Goal: Task Accomplishment & Management: Manage account settings

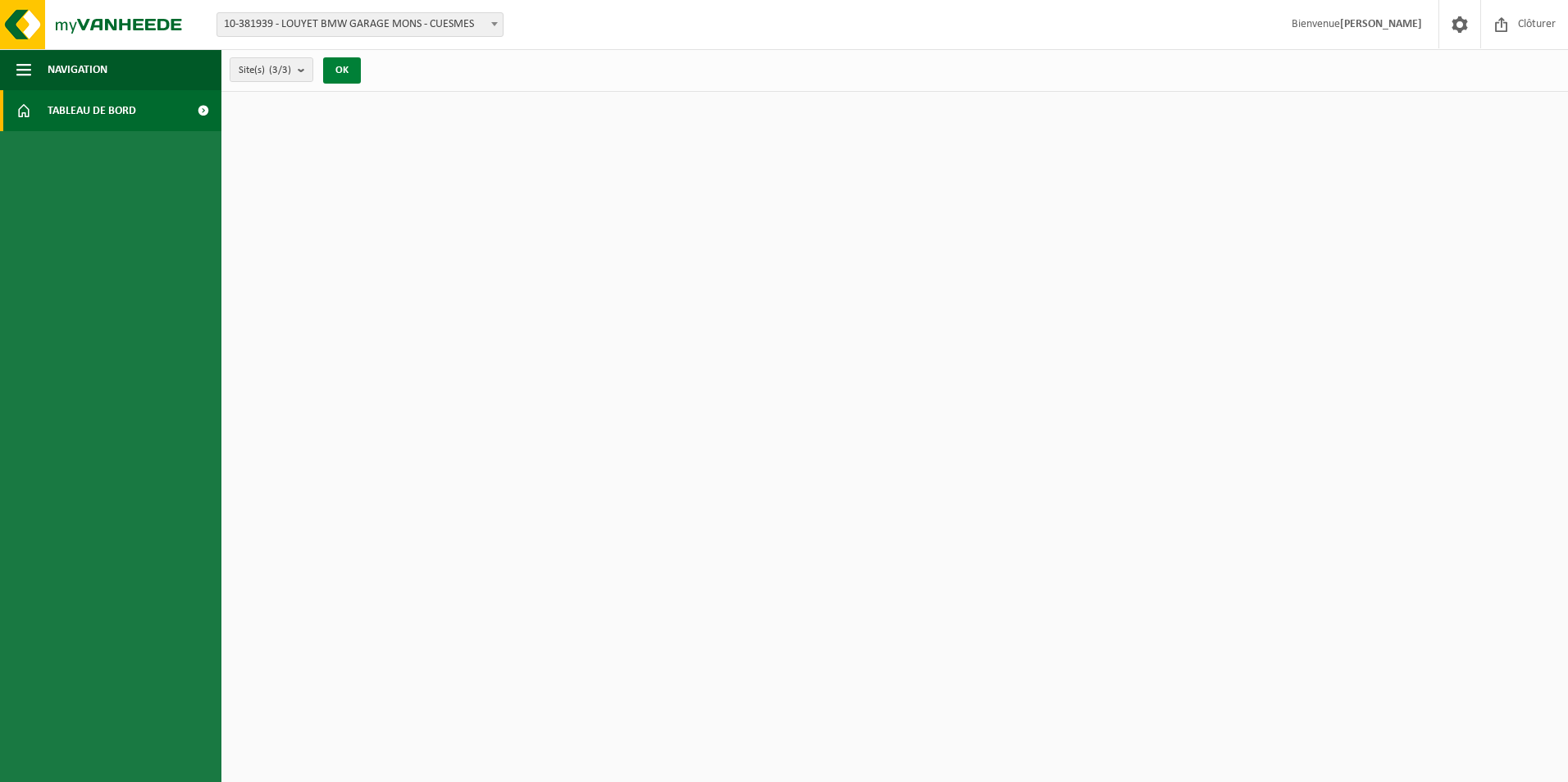
click at [340, 64] on button "OK" at bounding box center [341, 70] width 38 height 26
click at [307, 72] on b "submit" at bounding box center [305, 70] width 15 height 23
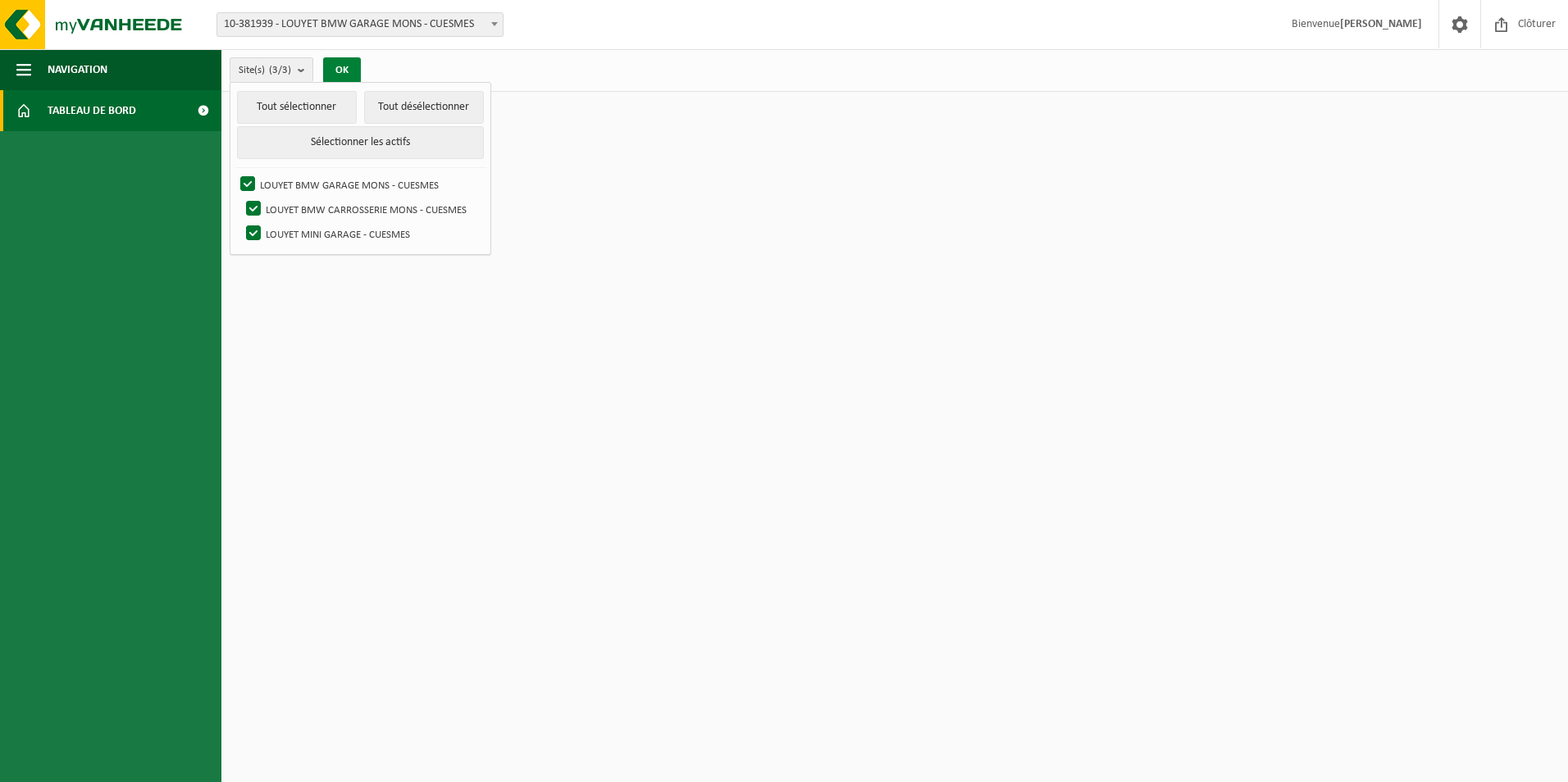
click at [333, 64] on button "OK" at bounding box center [341, 70] width 38 height 26
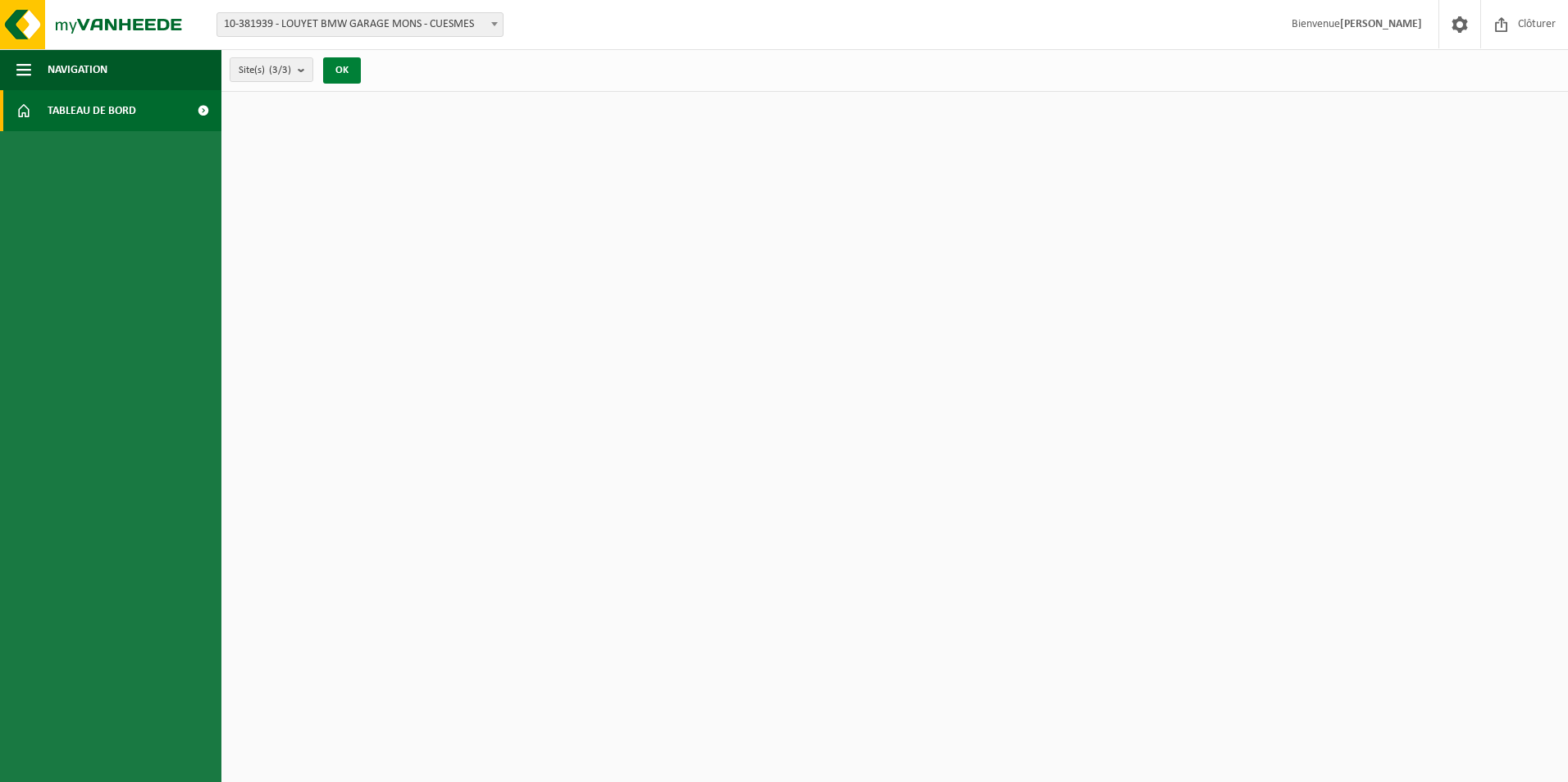
click at [335, 68] on button "OK" at bounding box center [341, 70] width 38 height 26
click at [388, 71] on div "Site(s) (3/3) Tout sélectionner Tout désélectionner Sélectionner les actifs LOU…" at bounding box center [894, 71] width 1347 height 43
click at [312, 70] on b "submit" at bounding box center [305, 70] width 15 height 23
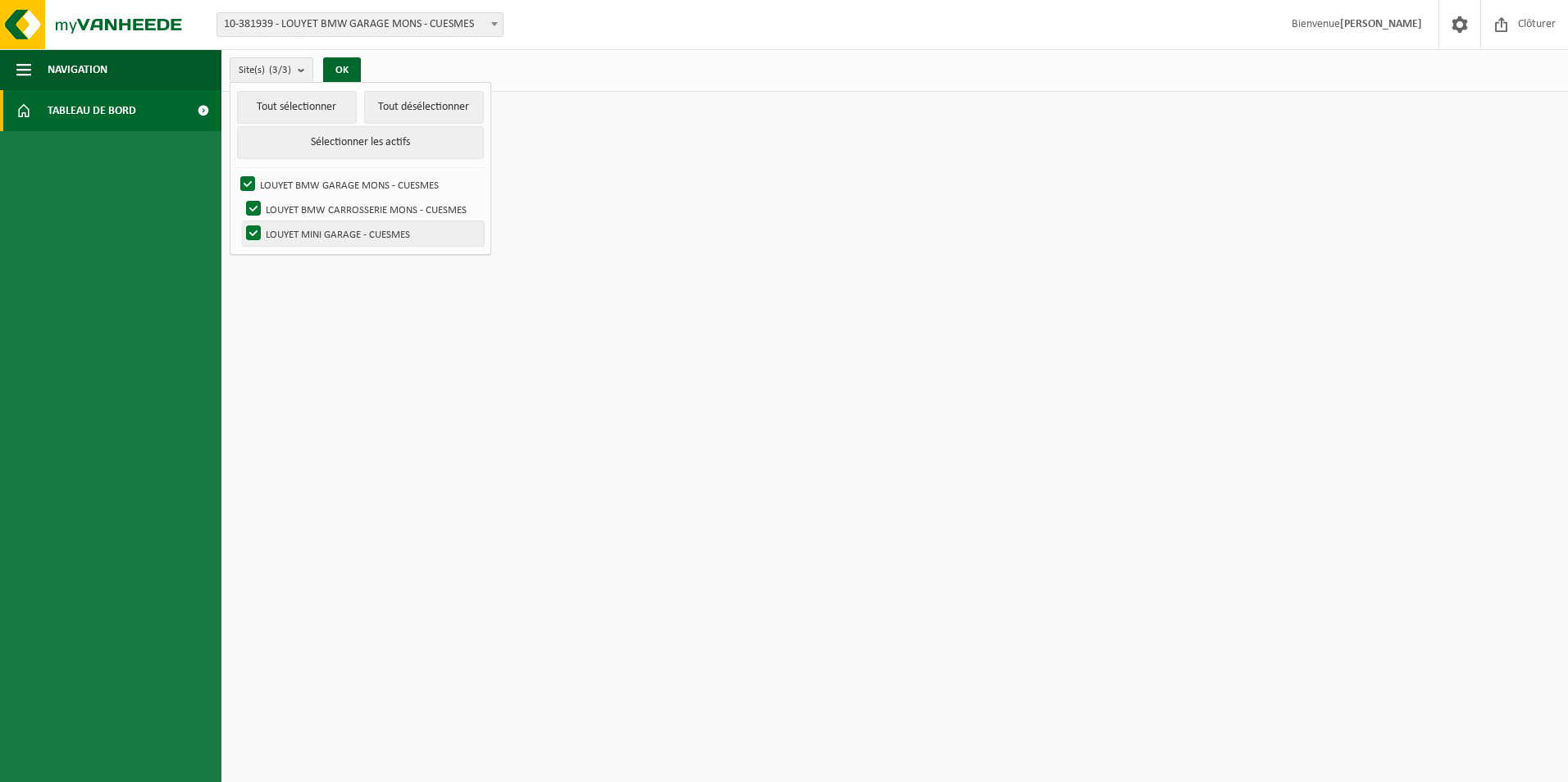
click at [246, 230] on label "LOUYET MINI GARAGE - CUESMES" at bounding box center [363, 233] width 241 height 24
click at [241, 221] on input "LOUYET MINI GARAGE - CUESMES" at bounding box center [240, 220] width 1 height 1
checkbox input "false"
click at [247, 208] on label "LOUYET BMW CARROSSERIE MONS - CUESMES" at bounding box center [363, 209] width 241 height 24
click at [241, 197] on input "LOUYET BMW CARROSSERIE MONS - CUESMES" at bounding box center [240, 196] width 1 height 1
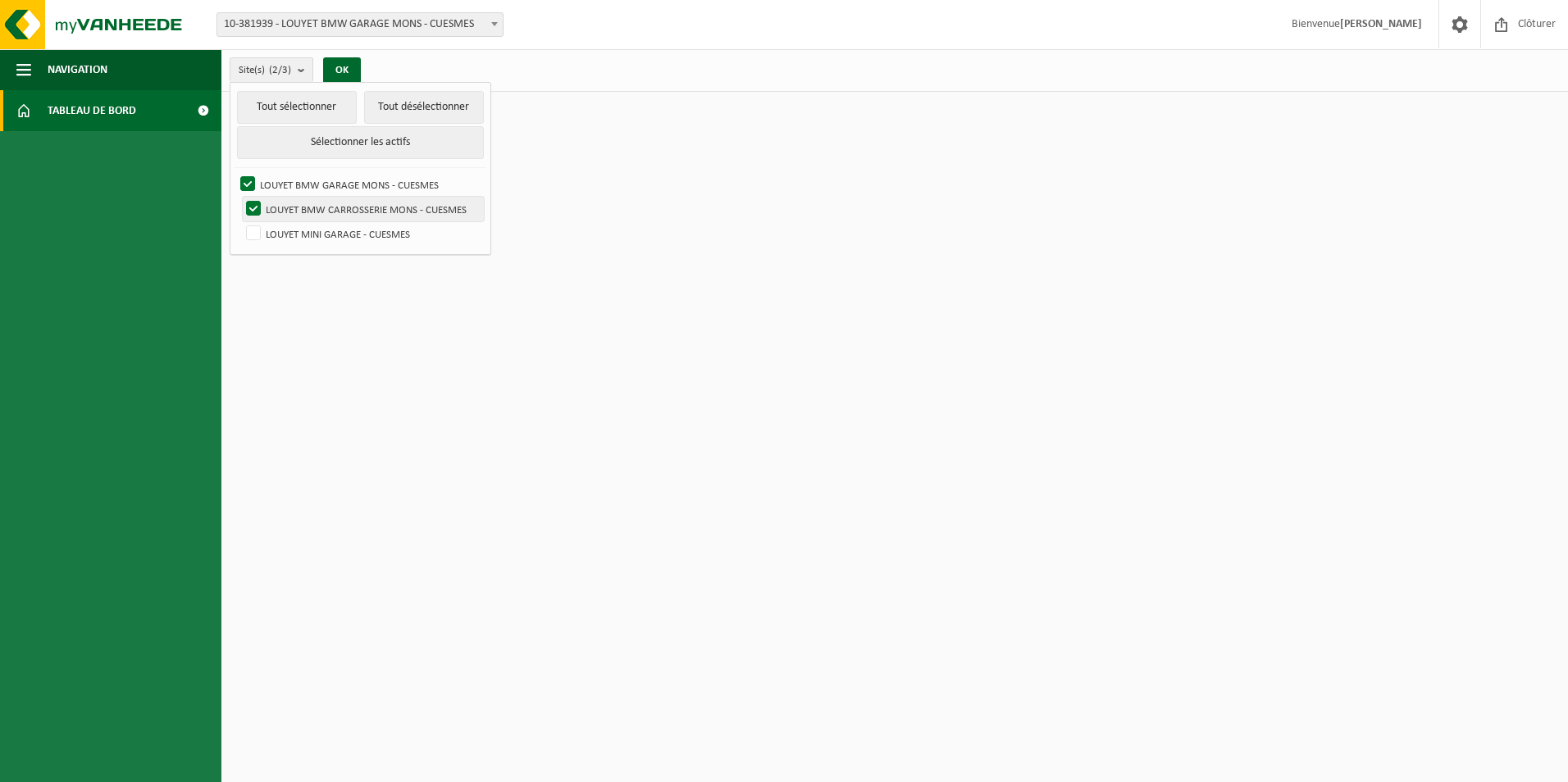
checkbox input "false"
click at [352, 63] on button "OK" at bounding box center [341, 70] width 38 height 26
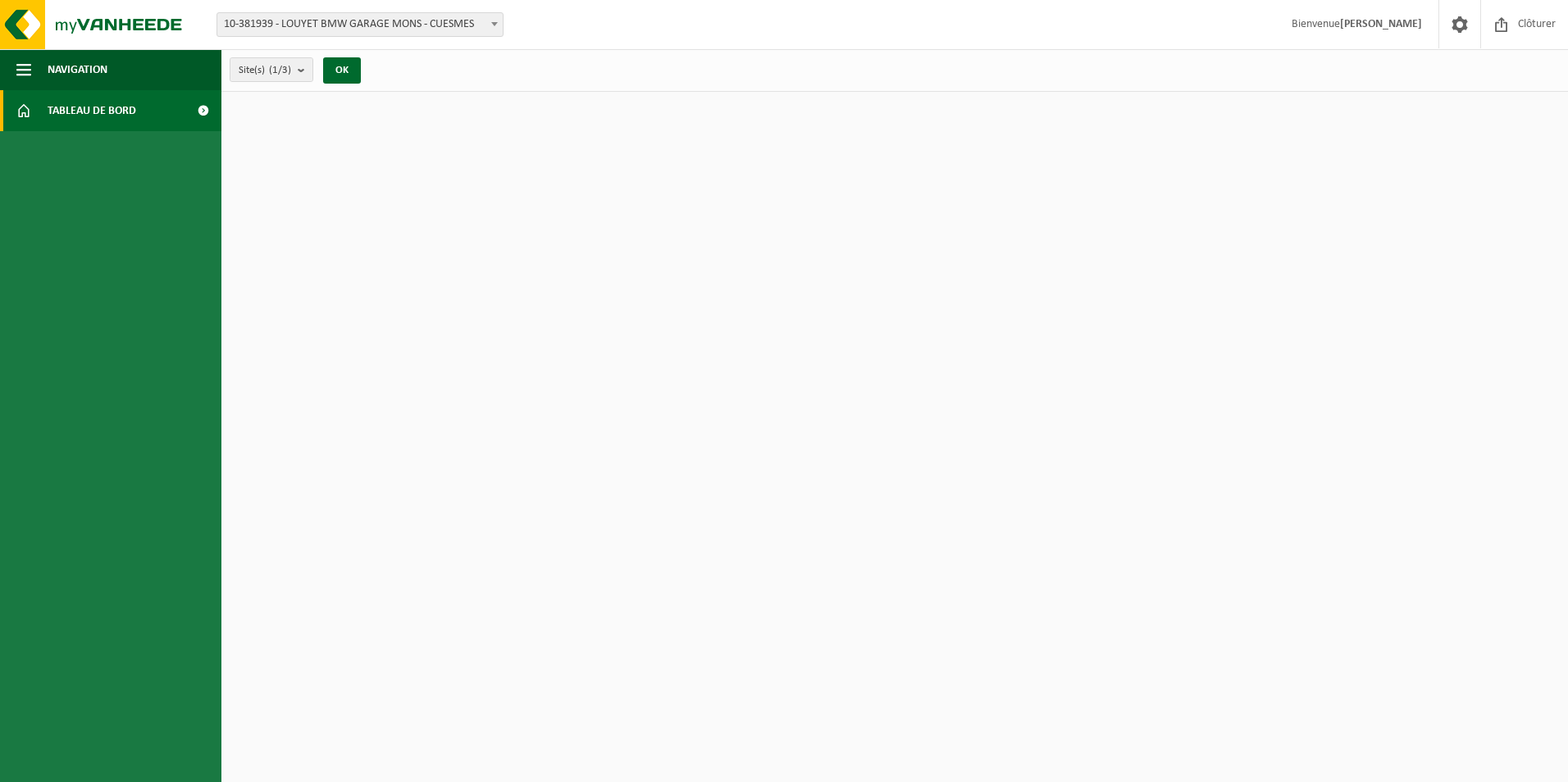
click at [96, 103] on span "Tableau de bord" at bounding box center [92, 110] width 89 height 41
